Goal: Communication & Community: Ask a question

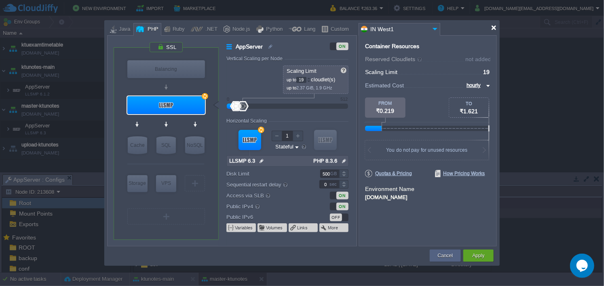
click at [493, 30] on div at bounding box center [494, 28] width 6 height 6
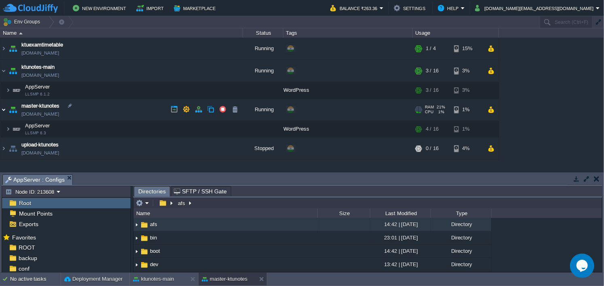
click at [6, 107] on img at bounding box center [3, 110] width 6 height 22
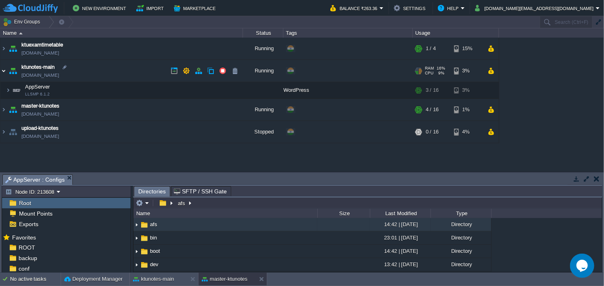
click at [5, 69] on img at bounding box center [3, 71] width 6 height 22
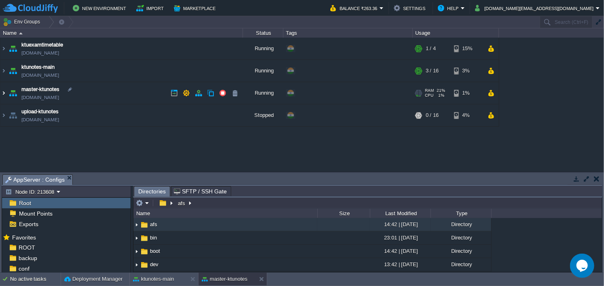
click at [4, 93] on img at bounding box center [3, 93] width 6 height 22
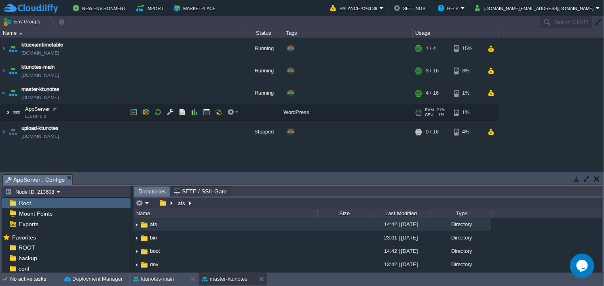
click at [7, 110] on img at bounding box center [8, 112] width 5 height 16
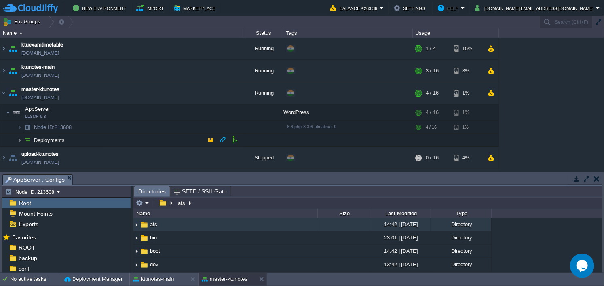
click at [20, 138] on img at bounding box center [19, 140] width 5 height 13
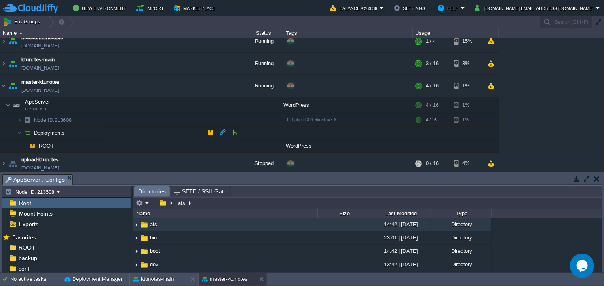
scroll to position [9, 0]
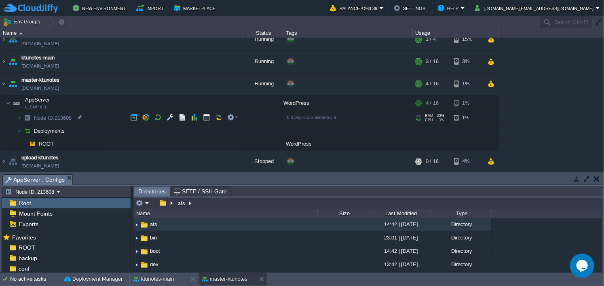
click at [16, 117] on img at bounding box center [11, 115] width 11 height 7
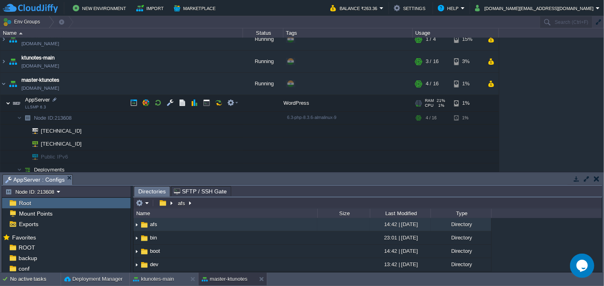
click at [7, 102] on img at bounding box center [8, 103] width 5 height 16
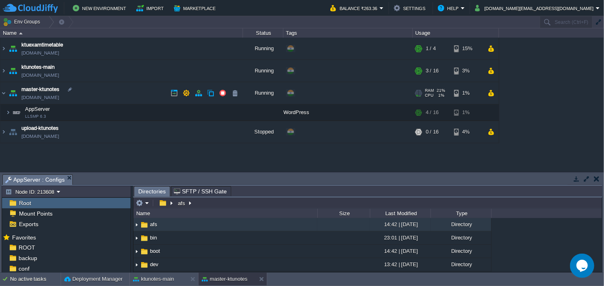
click at [7, 91] on img at bounding box center [12, 93] width 11 height 22
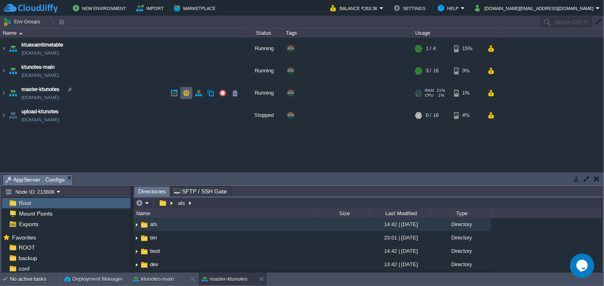
click at [184, 89] on button "button" at bounding box center [186, 92] width 7 height 7
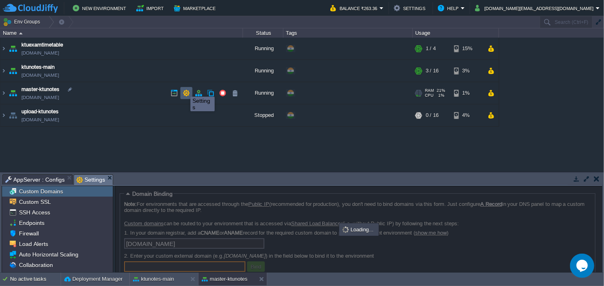
scroll to position [0, 0]
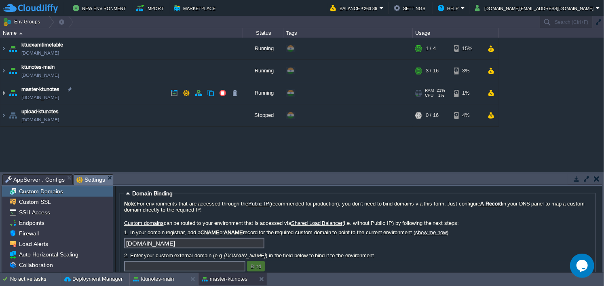
click at [2, 90] on img at bounding box center [3, 93] width 6 height 22
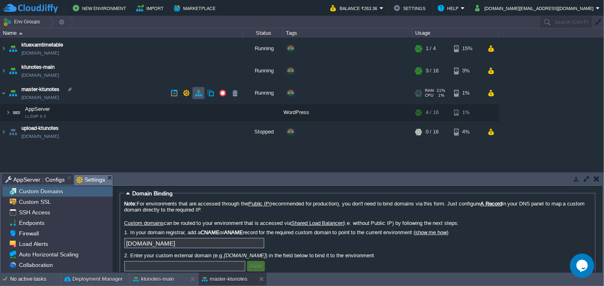
click at [195, 90] on button "button" at bounding box center [198, 92] width 7 height 7
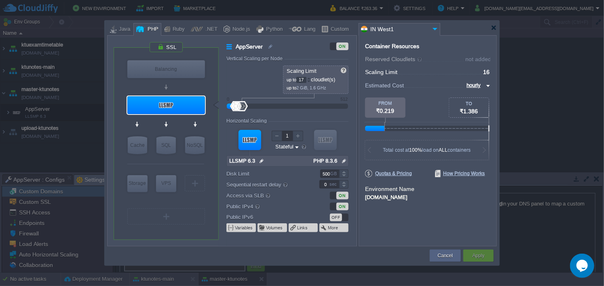
click at [311, 79] on div at bounding box center [309, 78] width 4 height 3
type input "20"
click at [311, 79] on div at bounding box center [309, 78] width 4 height 3
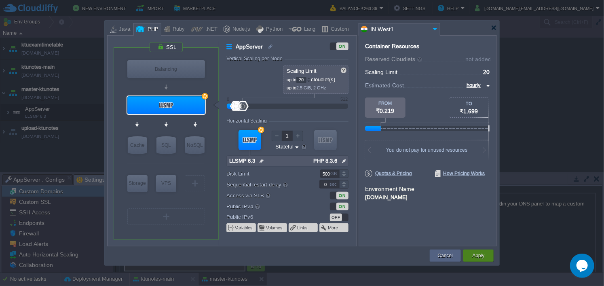
click at [478, 257] on button "Apply" at bounding box center [478, 256] width 12 height 8
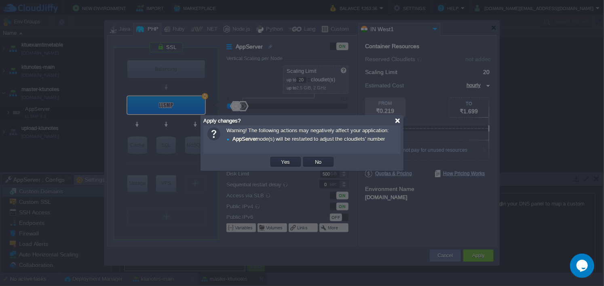
click at [396, 121] on div at bounding box center [398, 121] width 6 height 6
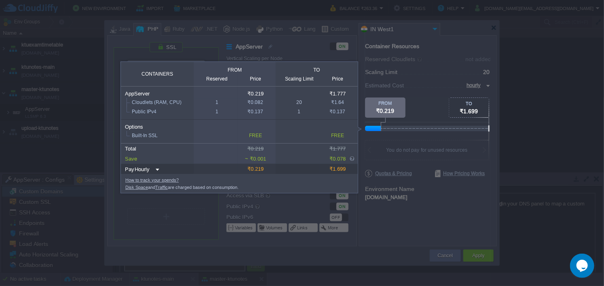
click at [397, 153] on div at bounding box center [245, 209] width 491 height 154
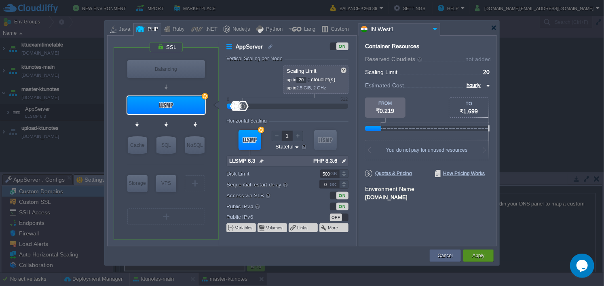
click at [475, 254] on button "Apply" at bounding box center [478, 256] width 12 height 8
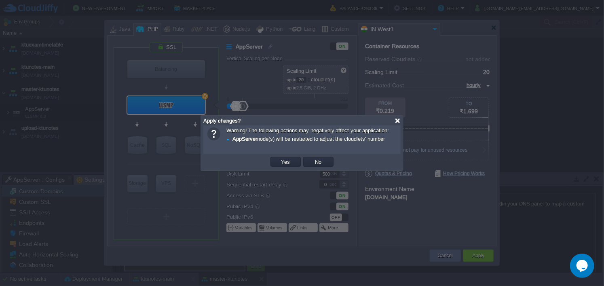
click at [399, 120] on div at bounding box center [398, 121] width 6 height 6
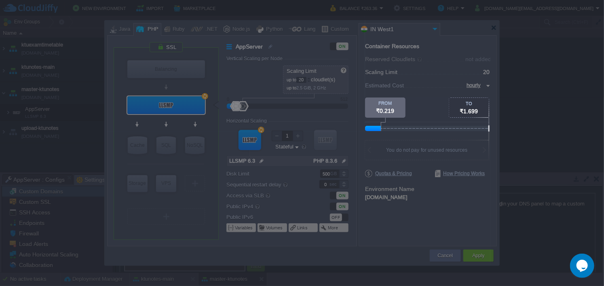
click at [420, 189] on div at bounding box center [245, 209] width 491 height 154
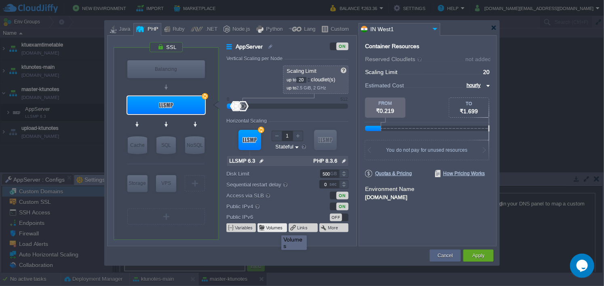
click at [275, 227] on button "Volumes" at bounding box center [274, 227] width 17 height 6
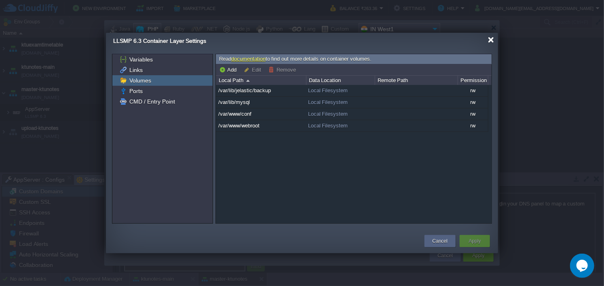
click at [492, 39] on div at bounding box center [491, 40] width 6 height 6
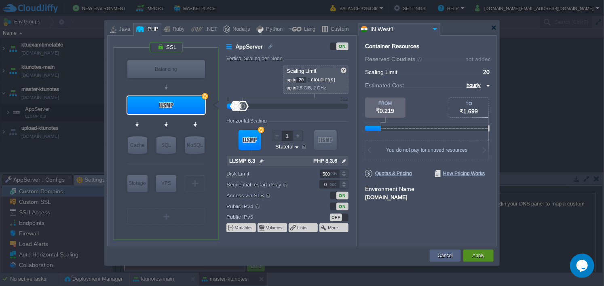
click at [479, 255] on button "Apply" at bounding box center [478, 256] width 12 height 8
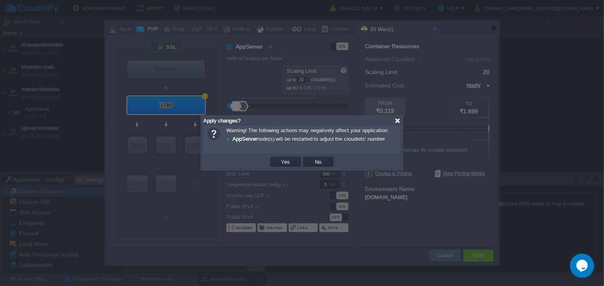
click at [396, 120] on div at bounding box center [398, 121] width 6 height 6
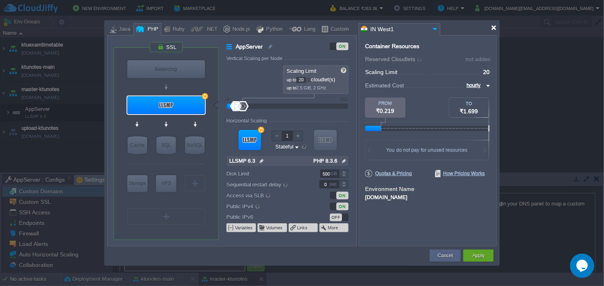
click at [495, 29] on div at bounding box center [494, 28] width 6 height 6
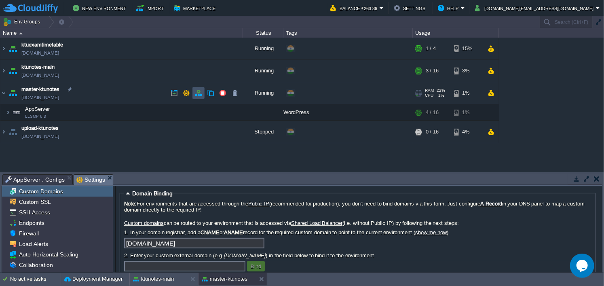
click at [201, 96] on button "button" at bounding box center [198, 92] width 7 height 7
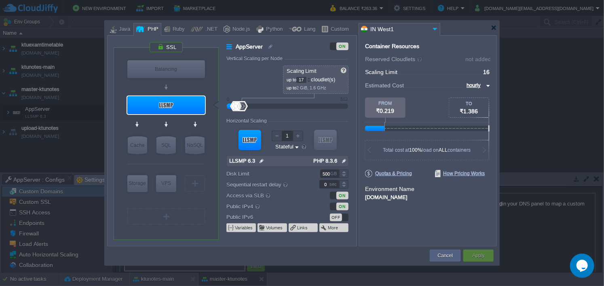
click at [310, 77] on div at bounding box center [309, 78] width 4 height 3
click at [310, 78] on div at bounding box center [309, 78] width 4 height 3
type input "20"
click at [310, 78] on div at bounding box center [309, 78] width 4 height 3
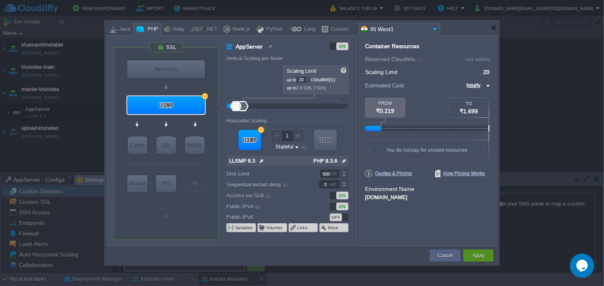
click at [483, 255] on button "Apply" at bounding box center [478, 256] width 12 height 8
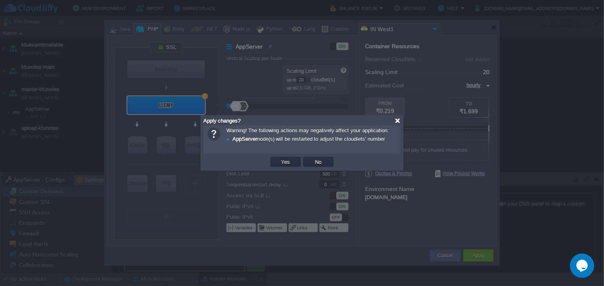
click at [396, 122] on div at bounding box center [398, 121] width 6 height 6
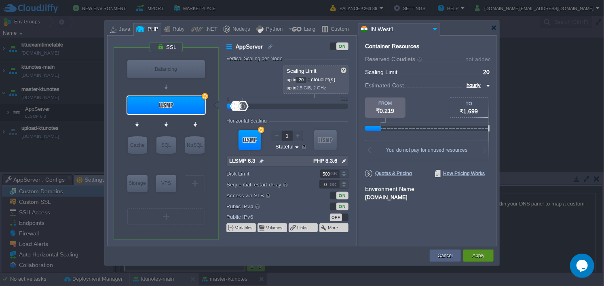
click at [486, 250] on div "Apply" at bounding box center [478, 256] width 18 height 12
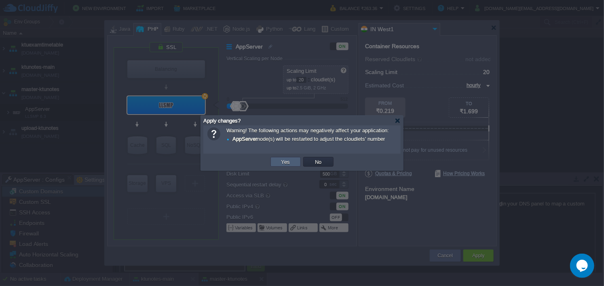
click at [294, 157] on td "Yes" at bounding box center [286, 162] width 30 height 10
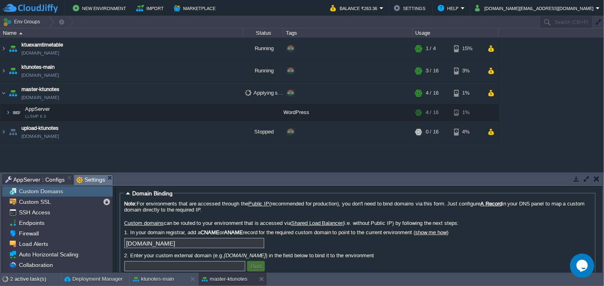
click at [599, 176] on button "button" at bounding box center [597, 178] width 6 height 7
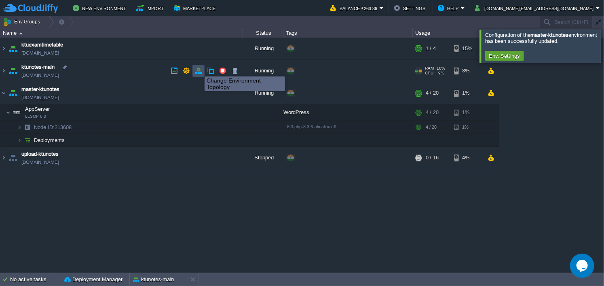
click at [199, 69] on button "button" at bounding box center [198, 70] width 7 height 7
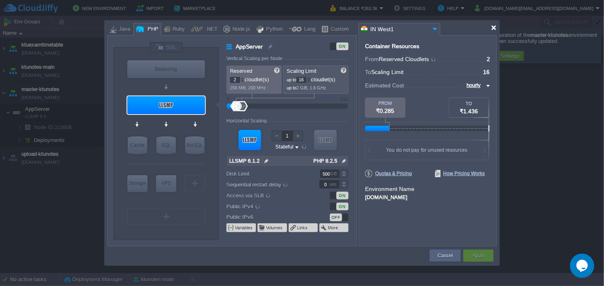
click at [494, 27] on div at bounding box center [494, 28] width 6 height 6
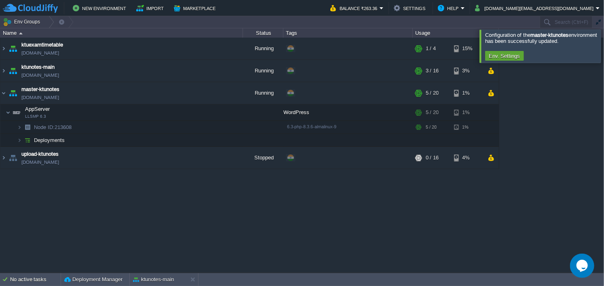
click at [583, 267] on icon "Chat widget" at bounding box center [581, 265] width 11 height 12
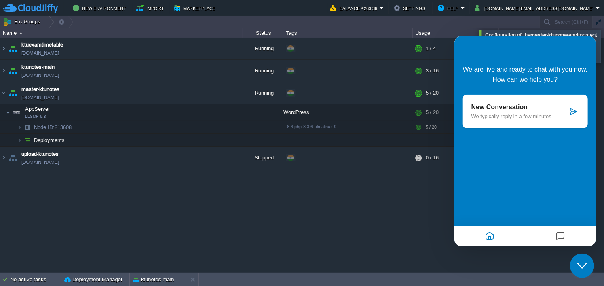
click at [522, 127] on div "New Conversation We typically reply in a few minutes" at bounding box center [524, 111] width 125 height 34
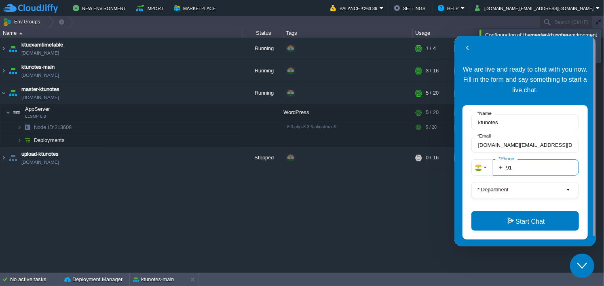
click at [525, 165] on input "91" at bounding box center [536, 167] width 86 height 16
type input "919605885554"
click at [521, 195] on button "* Department" at bounding box center [525, 190] width 108 height 16
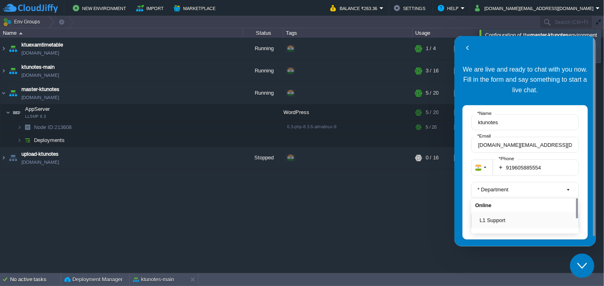
click at [498, 214] on div "L1 Support" at bounding box center [525, 219] width 108 height 16
click at [499, 217] on button "L1 Support" at bounding box center [527, 220] width 95 height 8
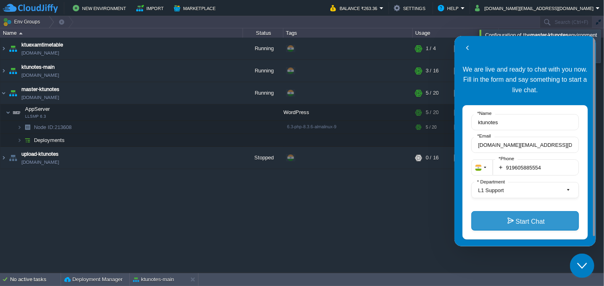
click at [508, 219] on button "Start Chat" at bounding box center [525, 220] width 108 height 19
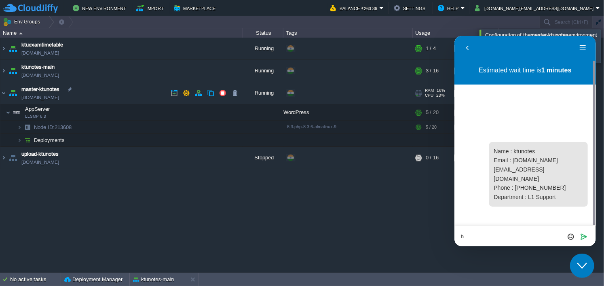
type textarea "hi"
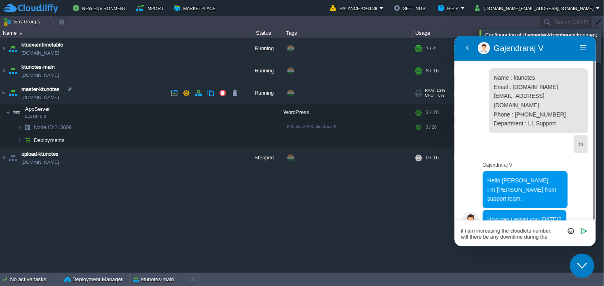
scroll to position [0, 0]
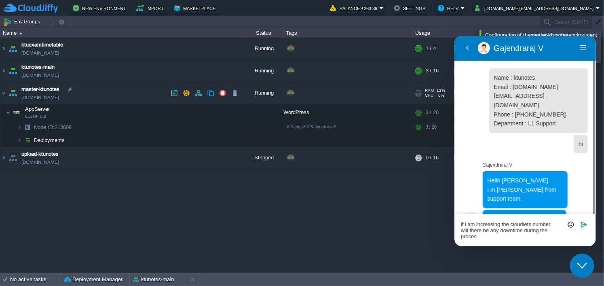
type textarea "if i am increasing the cloudlets number, will there be any downtime during the …"
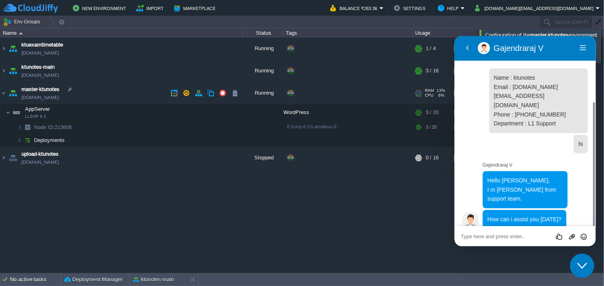
scroll to position [36, 0]
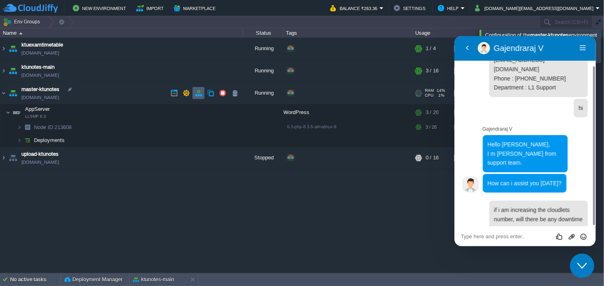
click at [203, 93] on td at bounding box center [198, 93] width 12 height 12
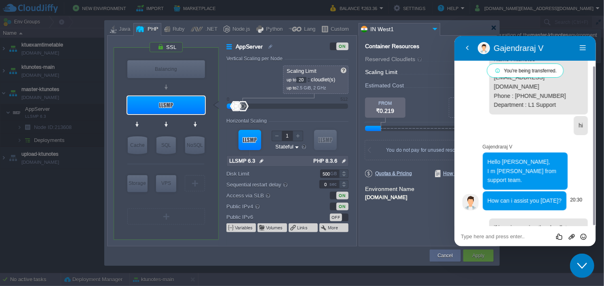
scroll to position [53, 0]
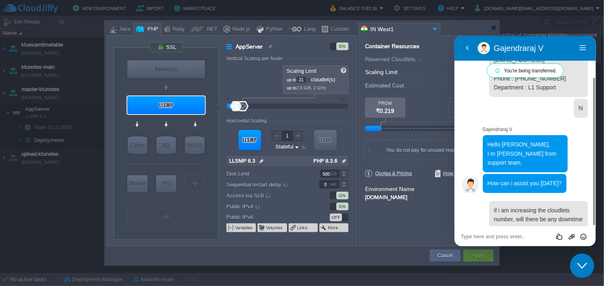
click at [311, 77] on div at bounding box center [309, 78] width 4 height 3
click at [417, 60] on span at bounding box center [420, 59] width 6 height 6
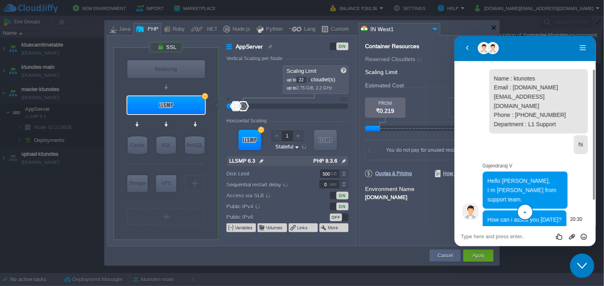
scroll to position [86, 0]
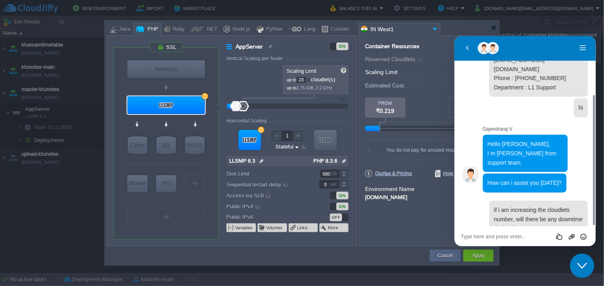
click at [311, 78] on div at bounding box center [309, 78] width 4 height 3
click at [311, 80] on div at bounding box center [309, 81] width 4 height 3
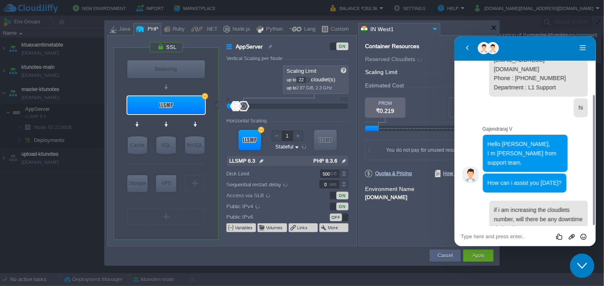
click at [311, 80] on div at bounding box center [309, 81] width 4 height 3
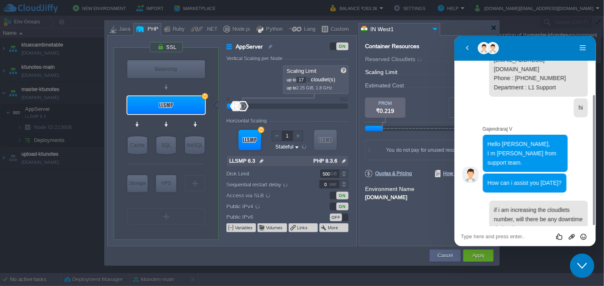
click at [311, 80] on div at bounding box center [309, 81] width 4 height 3
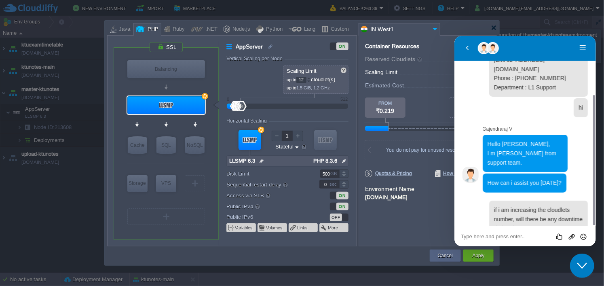
click at [311, 80] on div at bounding box center [309, 81] width 4 height 3
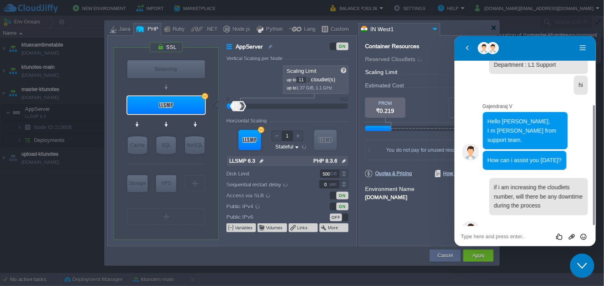
type input "10"
click at [311, 80] on div at bounding box center [309, 81] width 4 height 3
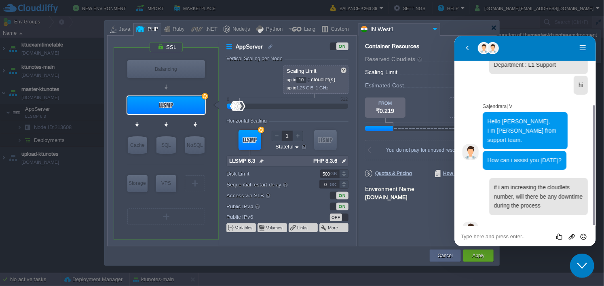
click at [311, 80] on div at bounding box center [309, 81] width 4 height 3
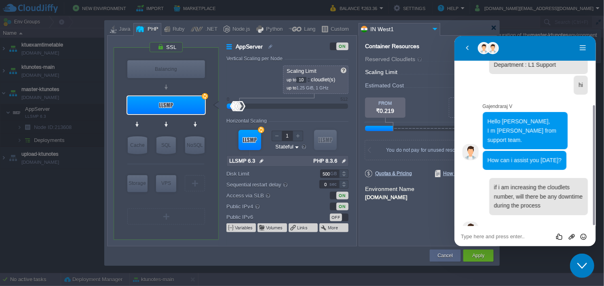
click at [311, 81] on div at bounding box center [309, 81] width 4 height 3
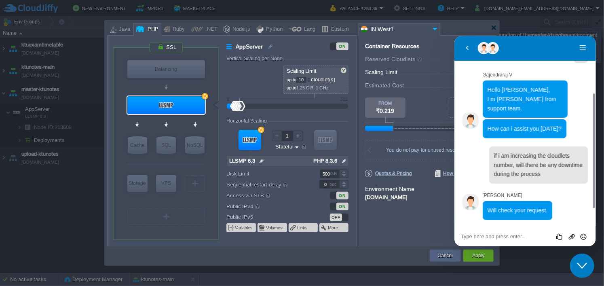
scroll to position [123, 0]
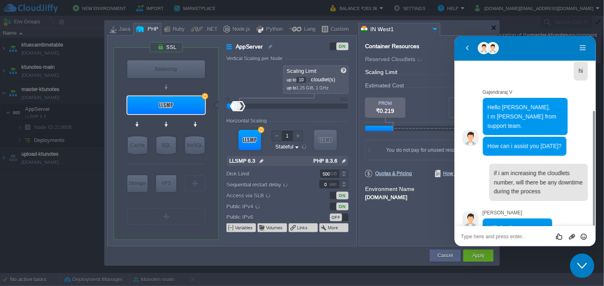
click at [514, 236] on textarea at bounding box center [525, 236] width 129 height 6
type textarea "ok"
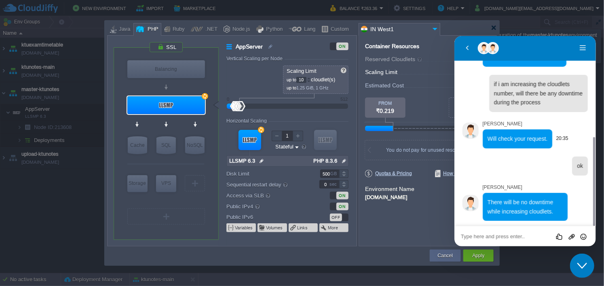
scroll to position [195, 0]
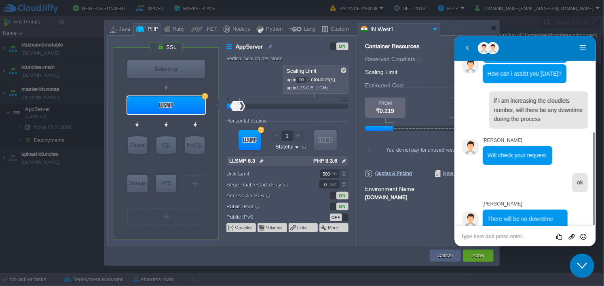
click at [522, 238] on textarea at bounding box center [525, 236] width 129 height 6
type textarea "ok"
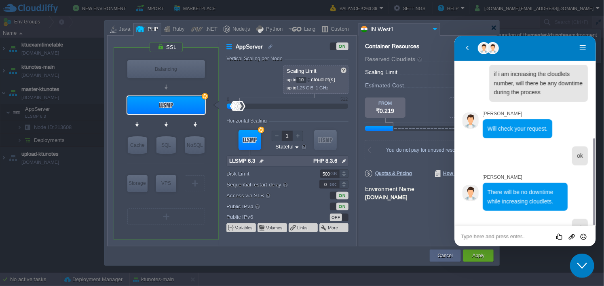
type textarea "s"
type textarea "whats the use of putting reserved cloudlets"
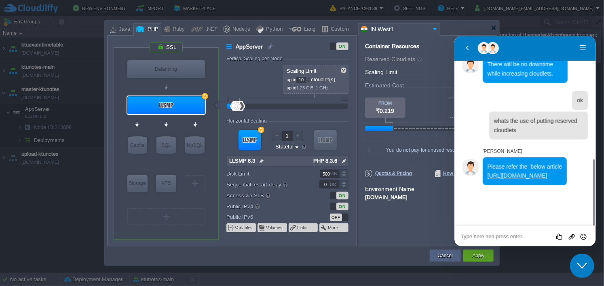
scroll to position [334, 0]
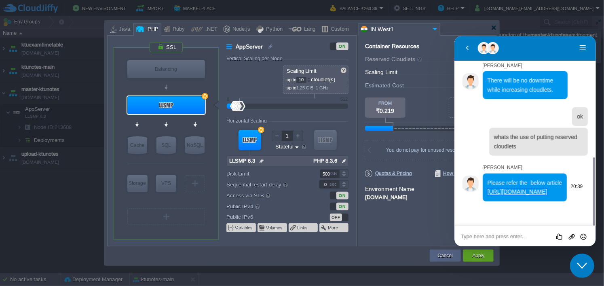
click at [508, 188] on link "[URL][DOMAIN_NAME]" at bounding box center [517, 191] width 60 height 6
click at [495, 28] on div at bounding box center [494, 28] width 6 height 6
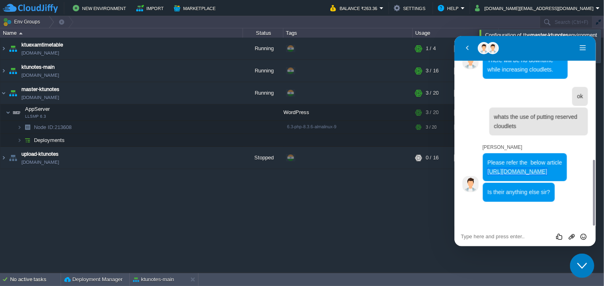
scroll to position [354, 0]
click at [508, 240] on div "Rate this chat Upload File Insert emoji" at bounding box center [525, 236] width 142 height 20
click at [508, 233] on textarea at bounding box center [525, 236] width 129 height 6
type textarea "nothing i am good"
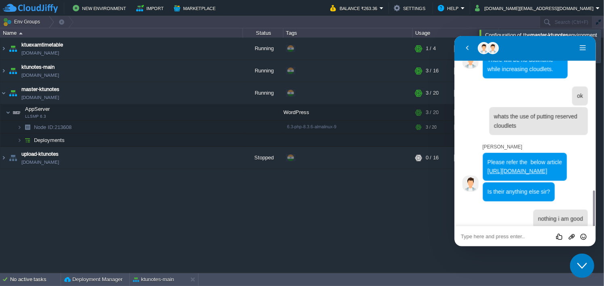
scroll to position [382, 0]
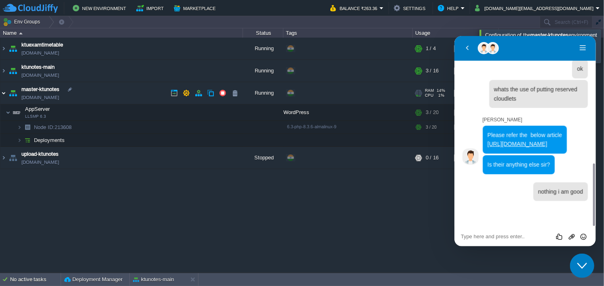
click at [4, 93] on img at bounding box center [3, 93] width 6 height 22
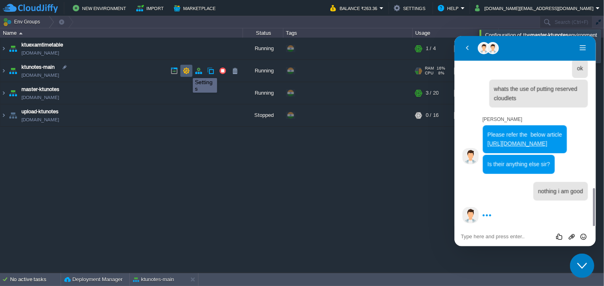
scroll to position [404, 0]
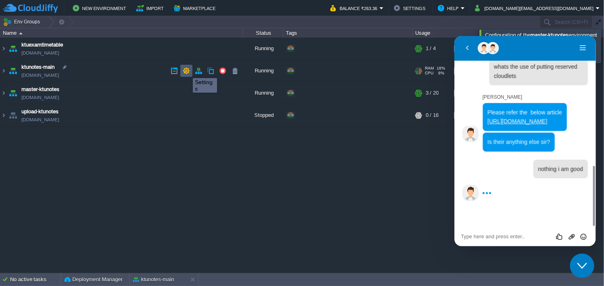
click at [187, 71] on button "button" at bounding box center [186, 70] width 7 height 7
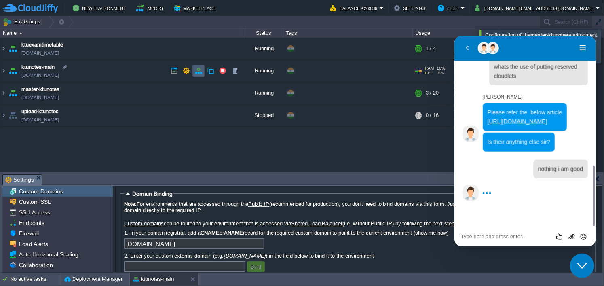
click at [194, 71] on td at bounding box center [198, 71] width 12 height 12
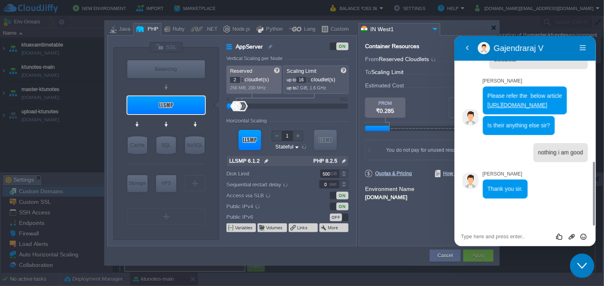
scroll to position [368, 0]
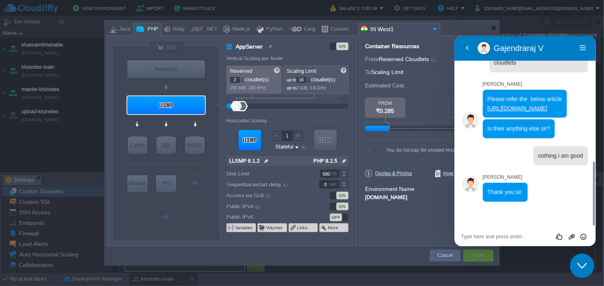
click at [580, 264] on icon "Close Chat This icon closes the chat window." at bounding box center [582, 265] width 10 height 10
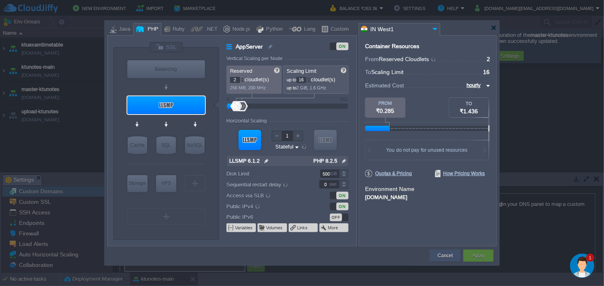
click at [438, 253] on button "Cancel" at bounding box center [445, 256] width 15 height 8
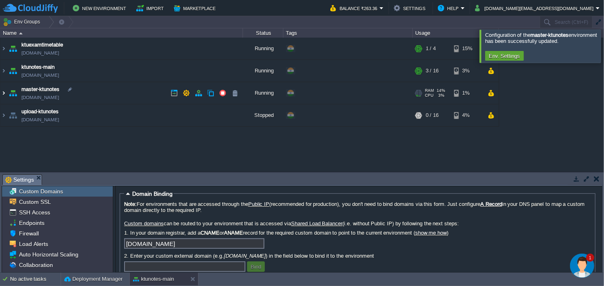
click at [3, 91] on img at bounding box center [3, 93] width 6 height 22
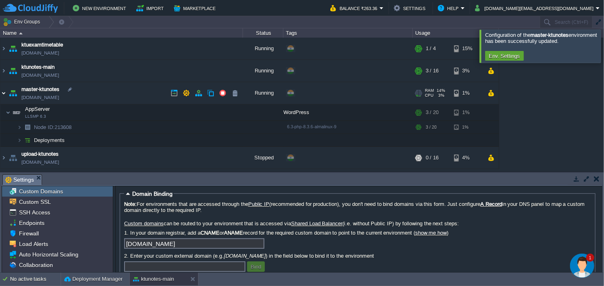
click at [2, 92] on img at bounding box center [3, 93] width 6 height 22
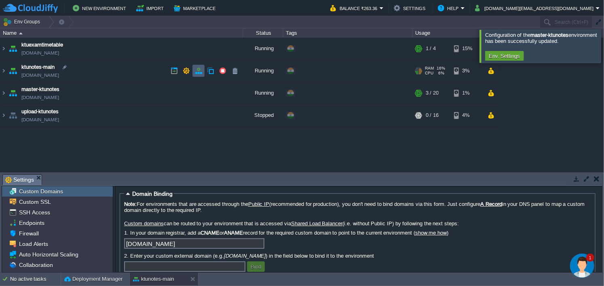
click at [201, 74] on button "button" at bounding box center [198, 70] width 7 height 7
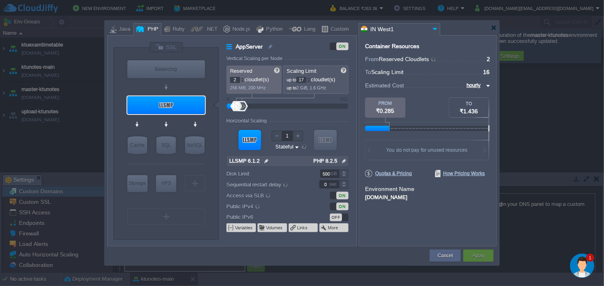
click at [310, 78] on div at bounding box center [309, 78] width 4 height 3
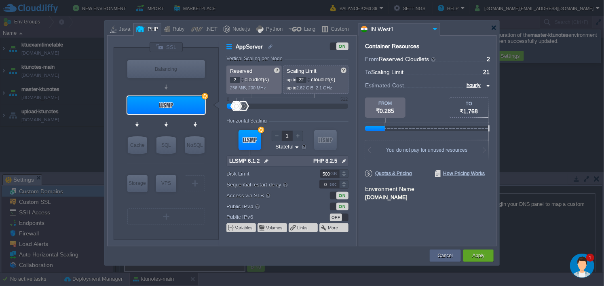
click at [310, 78] on div at bounding box center [309, 78] width 4 height 3
click at [311, 81] on div at bounding box center [309, 81] width 4 height 3
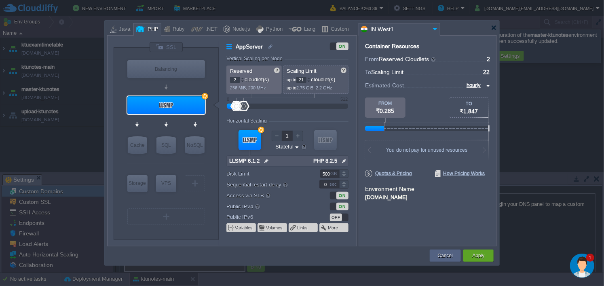
click at [311, 81] on div at bounding box center [309, 81] width 4 height 3
type input "20"
click at [311, 81] on div at bounding box center [309, 81] width 4 height 3
click at [484, 254] on button "Apply" at bounding box center [478, 256] width 12 height 8
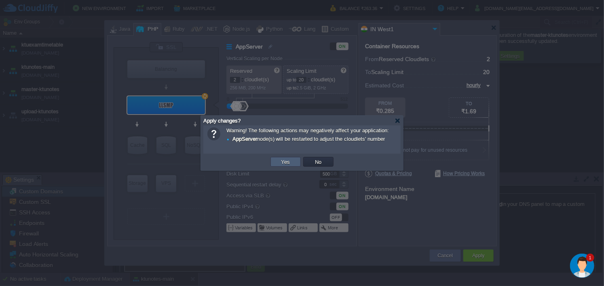
click at [293, 163] on td "Yes" at bounding box center [286, 162] width 30 height 10
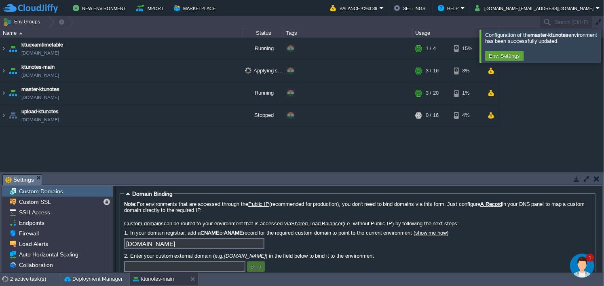
click at [588, 269] on img "Chat widget" at bounding box center [582, 265] width 24 height 24
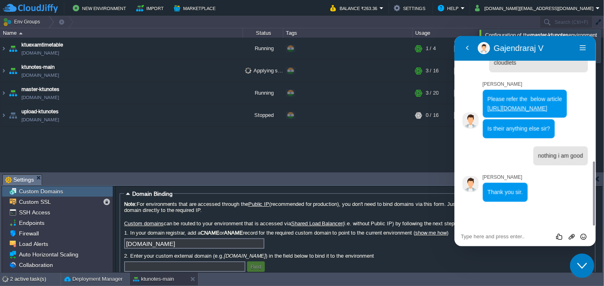
click at [537, 238] on textarea at bounding box center [525, 236] width 129 height 6
click at [534, 238] on textarea at bounding box center [525, 236] width 129 height 6
type textarea "o"
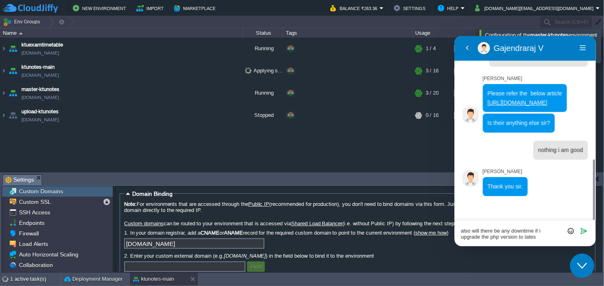
type textarea "also will there be any downtime if i upgrade the php version to latest"
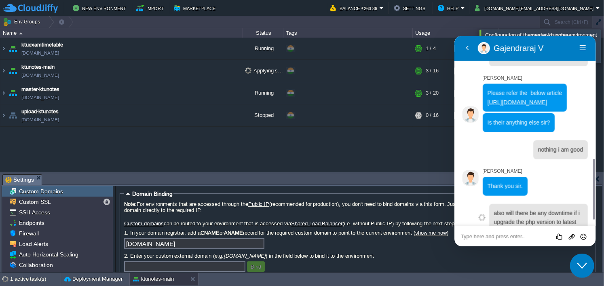
scroll to position [404, 0]
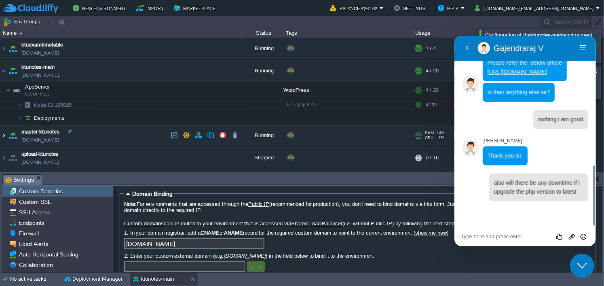
click at [2, 134] on img at bounding box center [3, 136] width 6 height 22
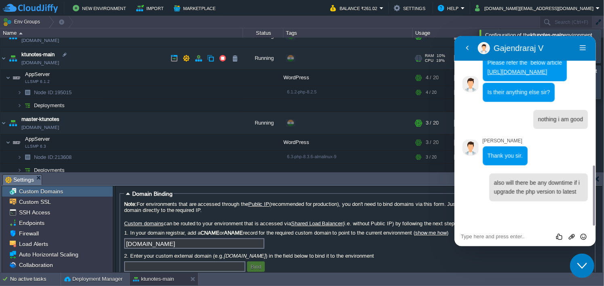
scroll to position [0, 0]
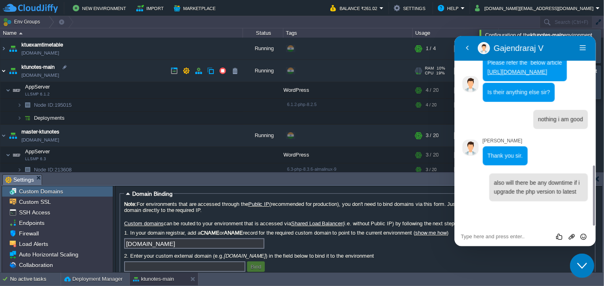
click at [6, 71] on img at bounding box center [3, 71] width 6 height 22
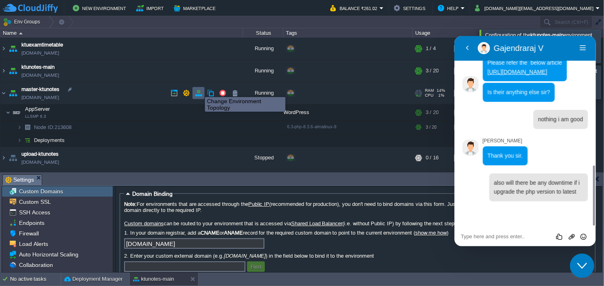
click at [199, 90] on button "button" at bounding box center [198, 92] width 7 height 7
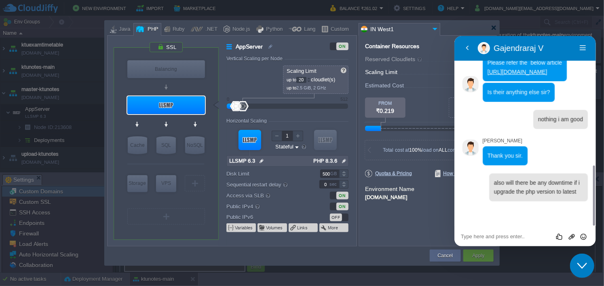
click at [310, 80] on div at bounding box center [309, 80] width 4 height 0
click at [311, 80] on div at bounding box center [309, 80] width 4 height 0
click at [311, 77] on div at bounding box center [309, 78] width 4 height 3
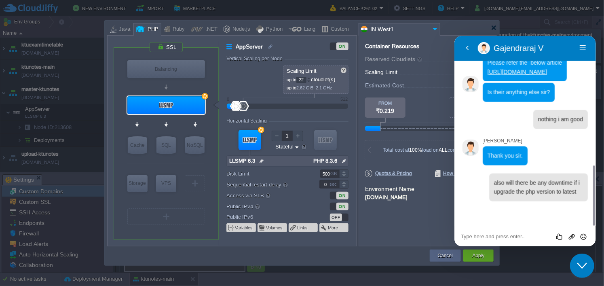
click at [311, 77] on div at bounding box center [309, 78] width 4 height 3
click at [311, 80] on div at bounding box center [309, 81] width 4 height 3
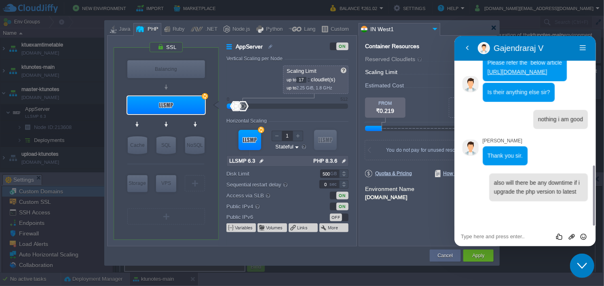
click at [311, 80] on div at bounding box center [309, 81] width 4 height 3
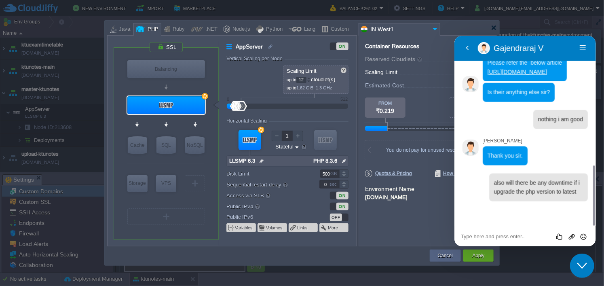
click at [311, 80] on div at bounding box center [309, 81] width 4 height 3
type input "10"
click at [311, 80] on div at bounding box center [309, 81] width 4 height 3
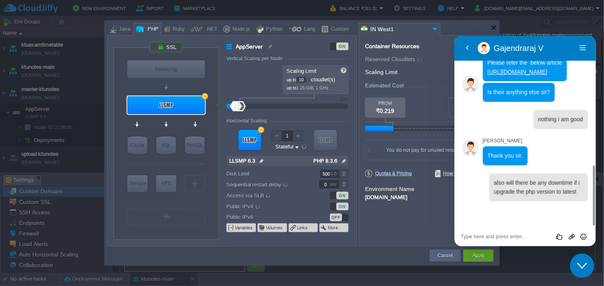
click at [311, 80] on div at bounding box center [309, 81] width 4 height 3
click at [480, 254] on button "Apply" at bounding box center [478, 256] width 12 height 8
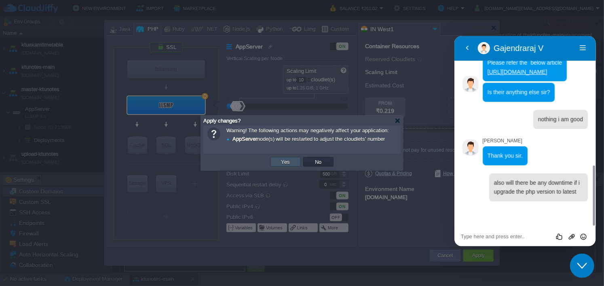
click at [281, 158] on button "Yes" at bounding box center [286, 161] width 14 height 7
